Goal: Check status: Check status

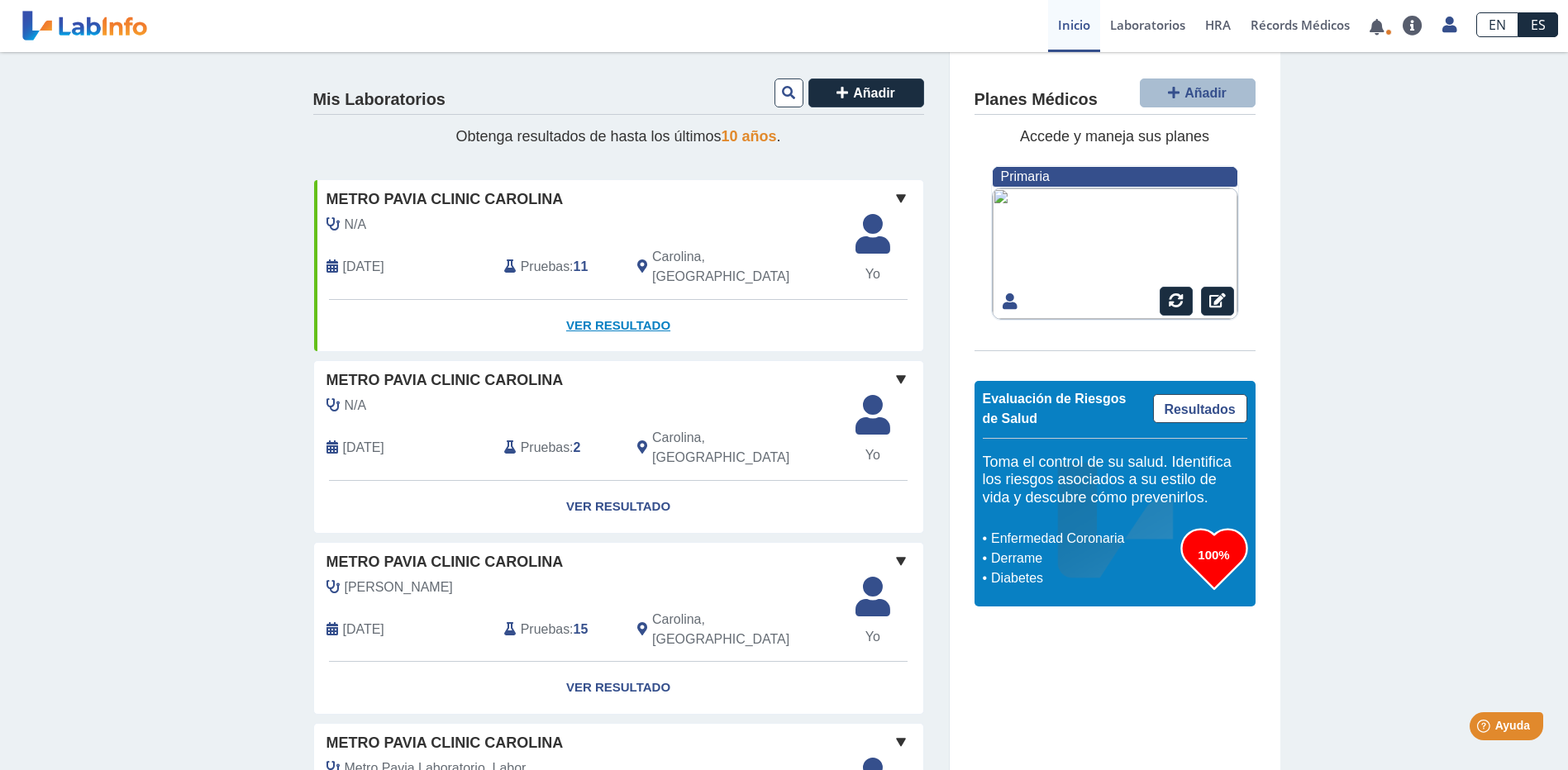
click at [619, 312] on link "Ver Resultado" at bounding box center [619, 326] width 609 height 52
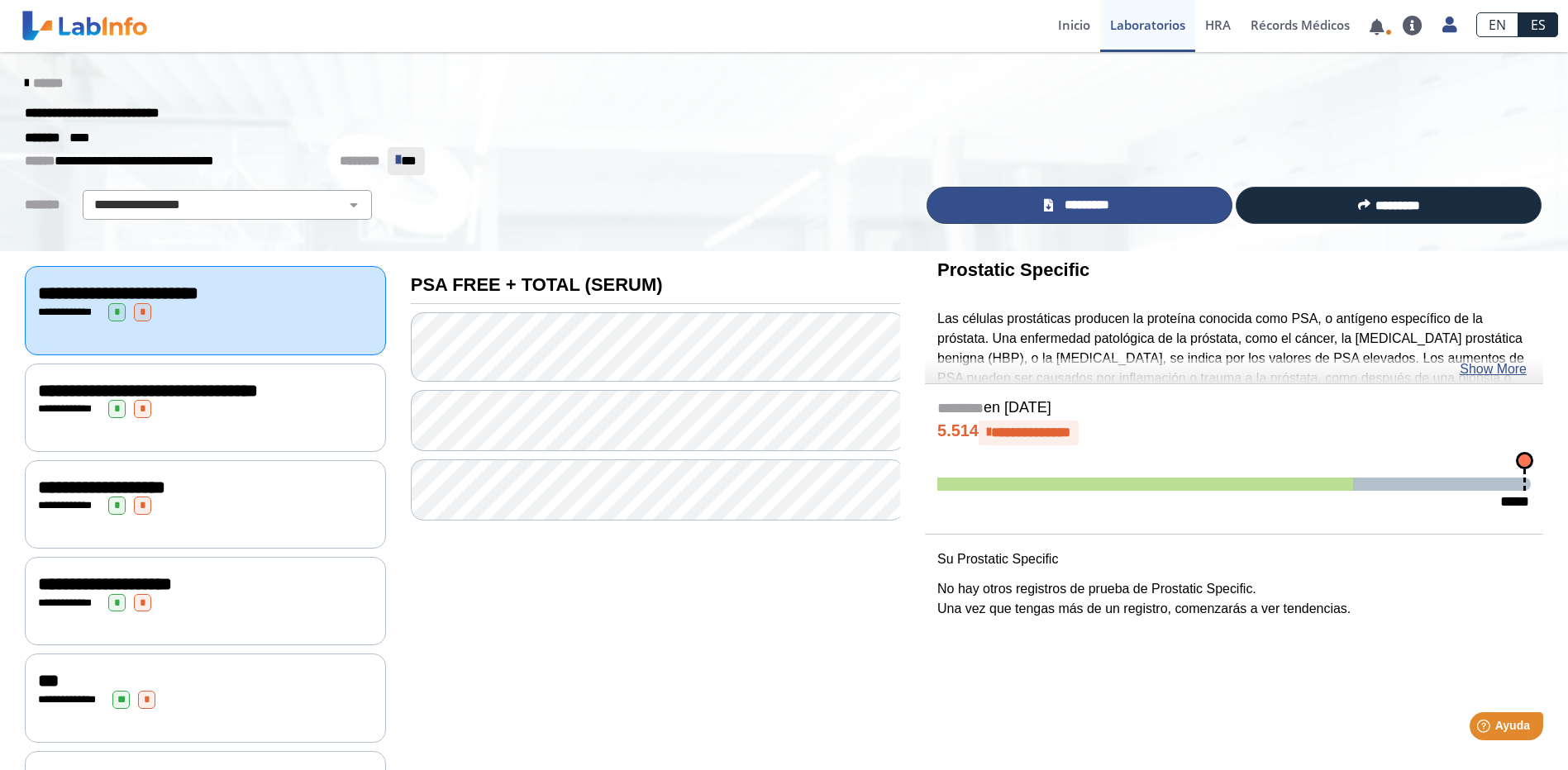
click at [1120, 209] on link "*********" at bounding box center [1079, 205] width 305 height 37
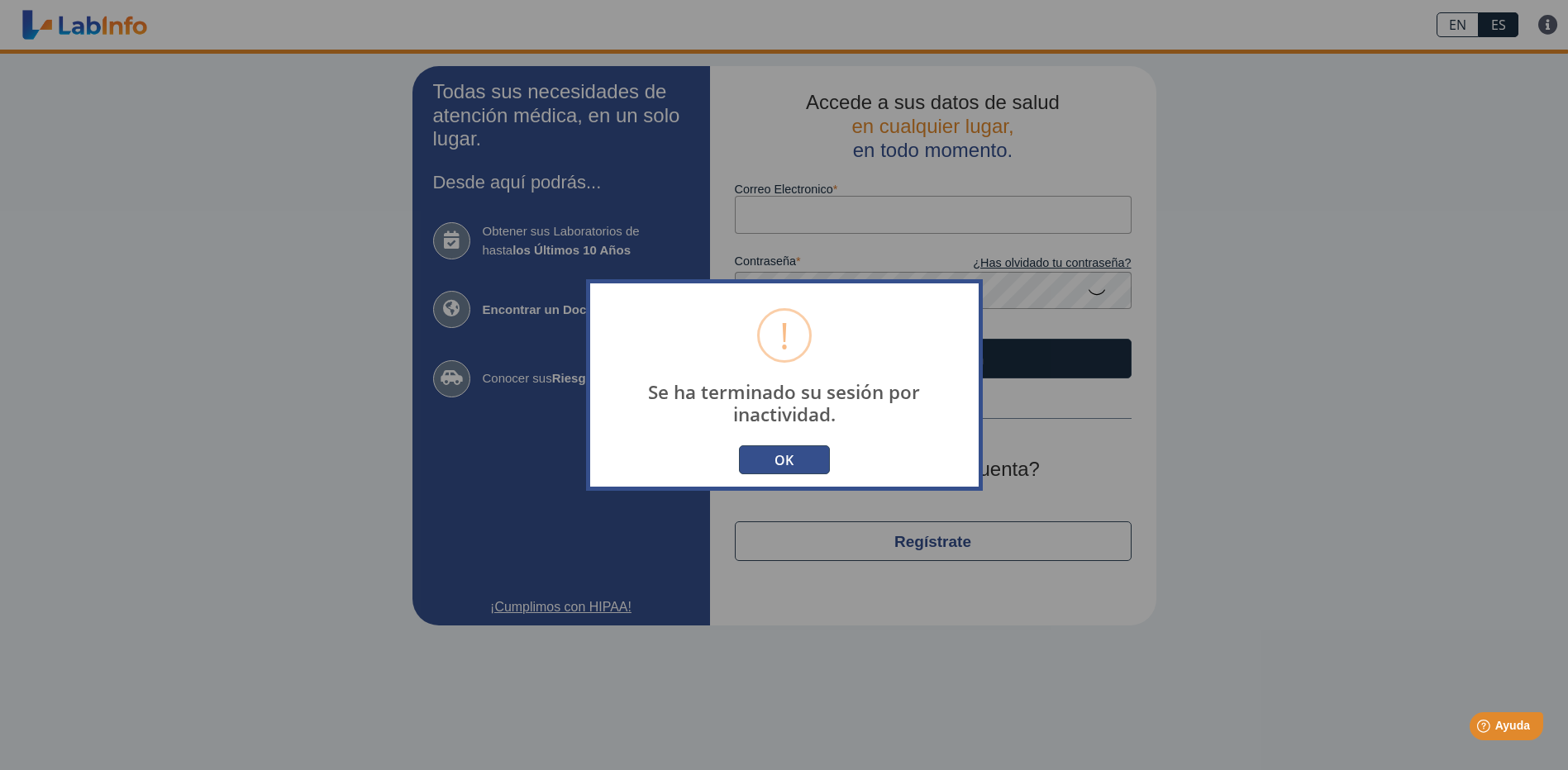
type input "[EMAIL_ADDRESS][DOMAIN_NAME]"
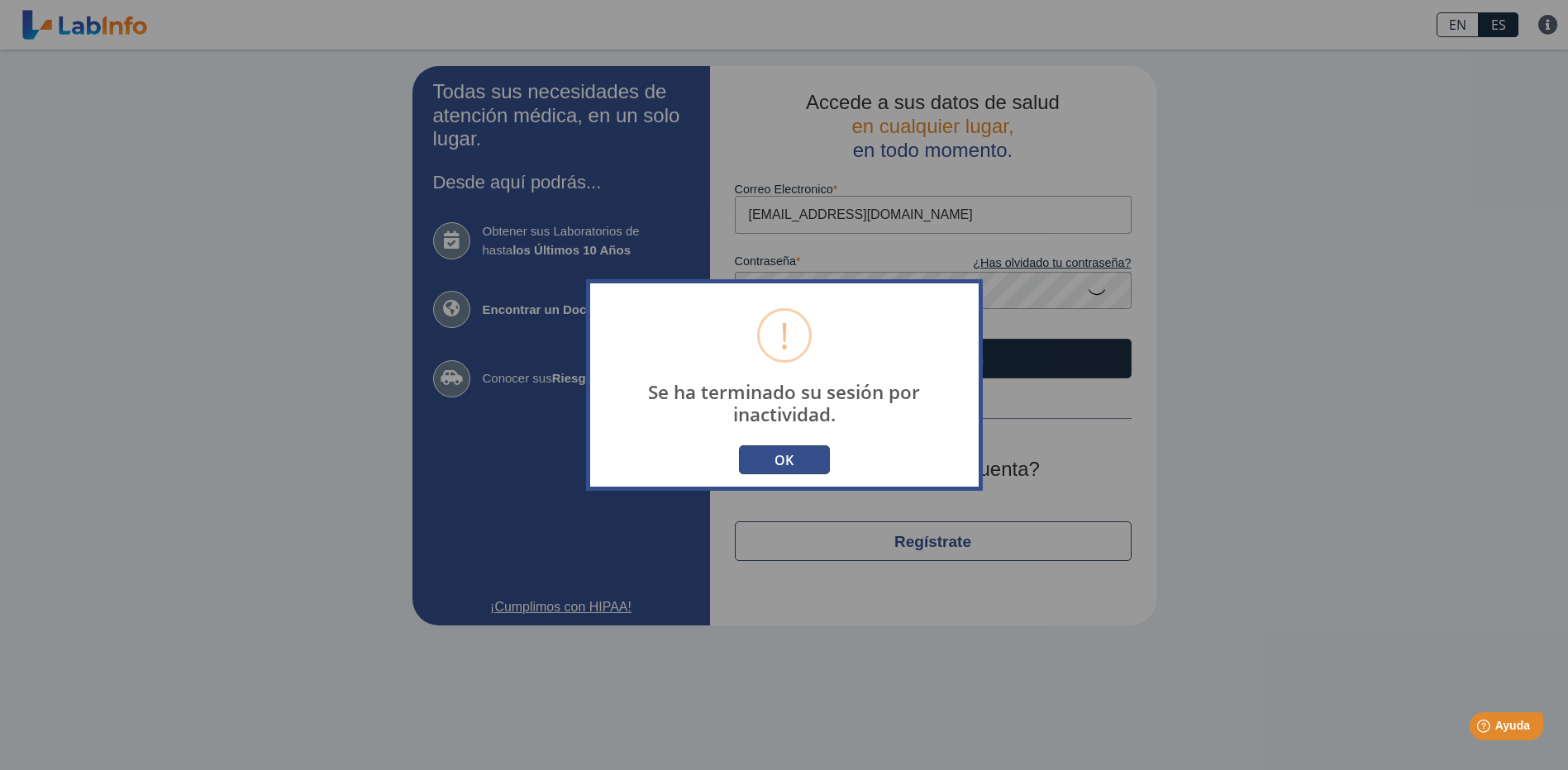
click at [777, 461] on button "OK" at bounding box center [784, 460] width 91 height 28
